Goal: Obtain resource: Obtain resource

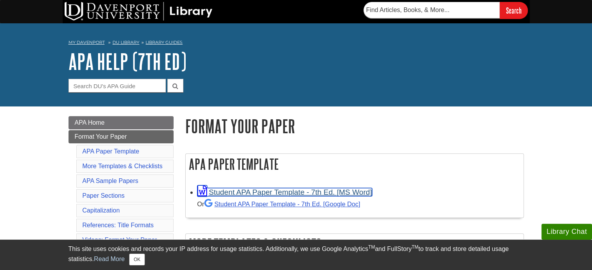
click at [270, 194] on link "Student APA Paper Template - 7th Ed. [MS Word]" at bounding box center [284, 192] width 175 height 8
